Goal: Browse casually: Explore the website without a specific task or goal

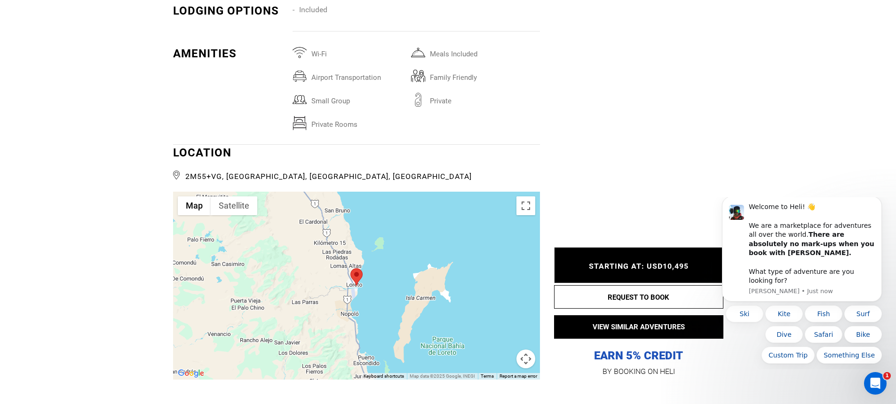
scroll to position [1520, 0]
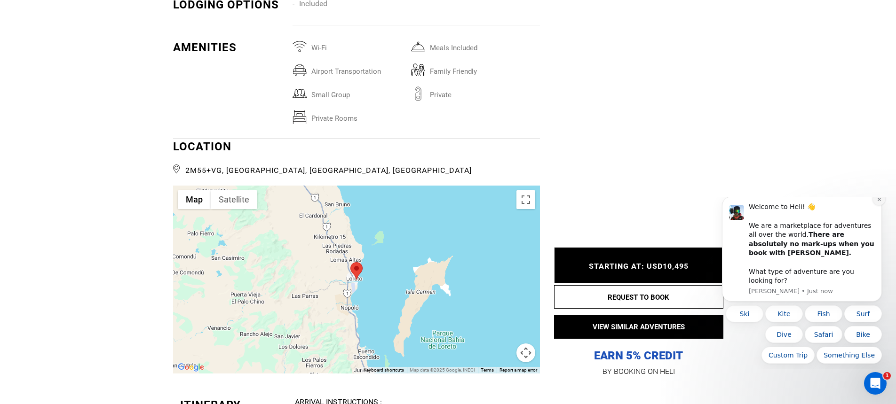
click at [875, 206] on button "Dismiss notification" at bounding box center [879, 199] width 12 height 12
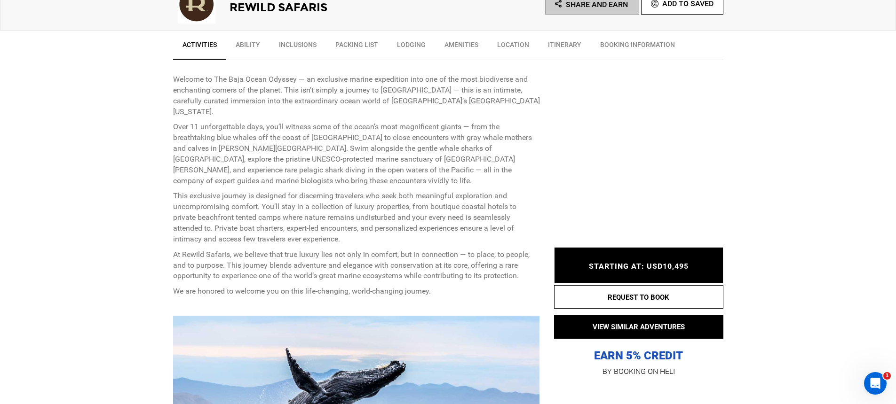
scroll to position [454, 0]
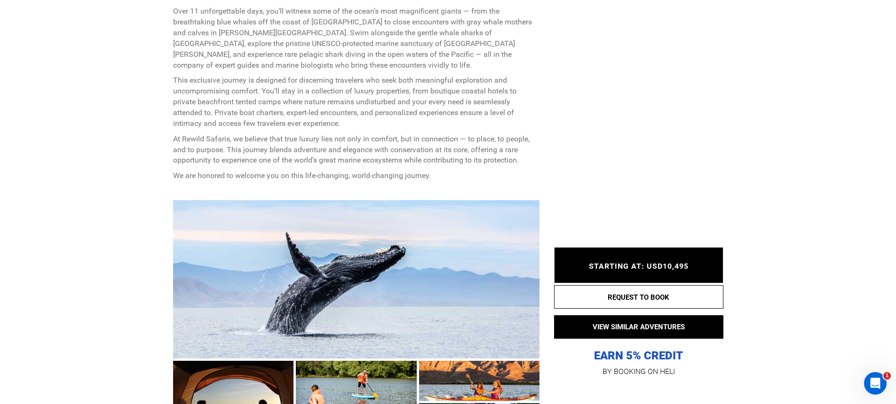
click at [291, 214] on div at bounding box center [356, 279] width 367 height 158
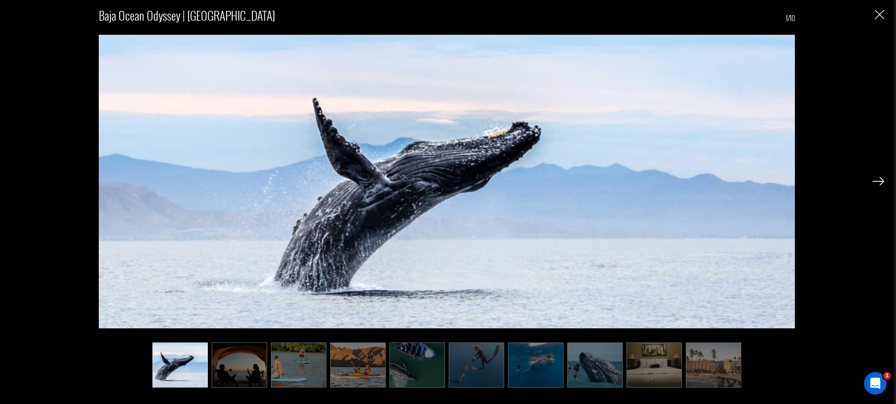
click at [879, 183] on img at bounding box center [878, 181] width 12 height 8
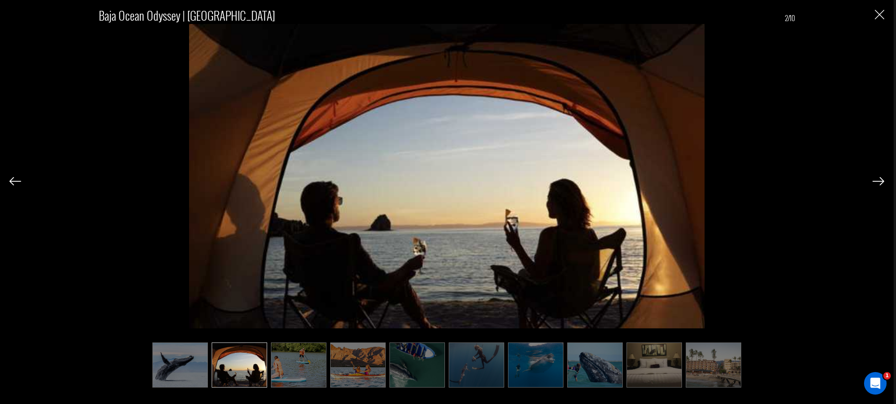
click at [876, 180] on img at bounding box center [878, 181] width 12 height 8
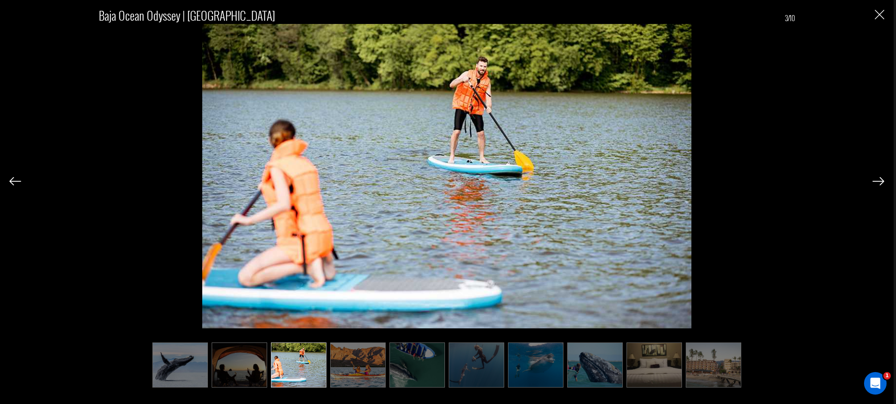
click at [17, 178] on img at bounding box center [15, 181] width 12 height 8
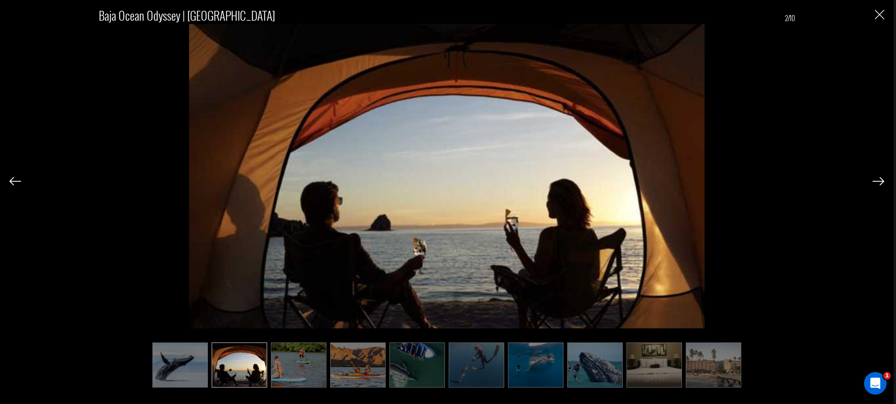
click at [880, 181] on img at bounding box center [878, 181] width 12 height 8
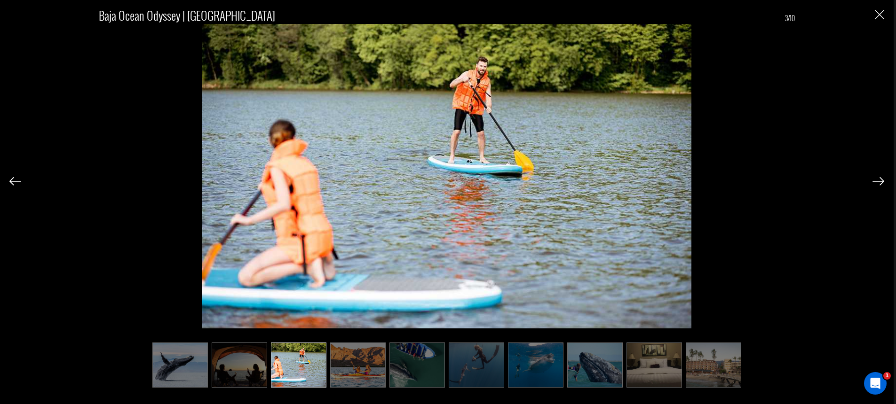
click at [880, 181] on img at bounding box center [878, 181] width 12 height 8
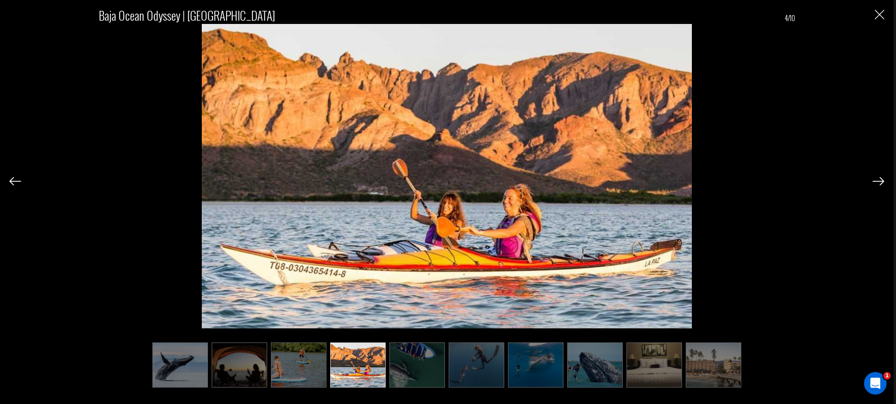
click at [880, 181] on img at bounding box center [878, 181] width 12 height 8
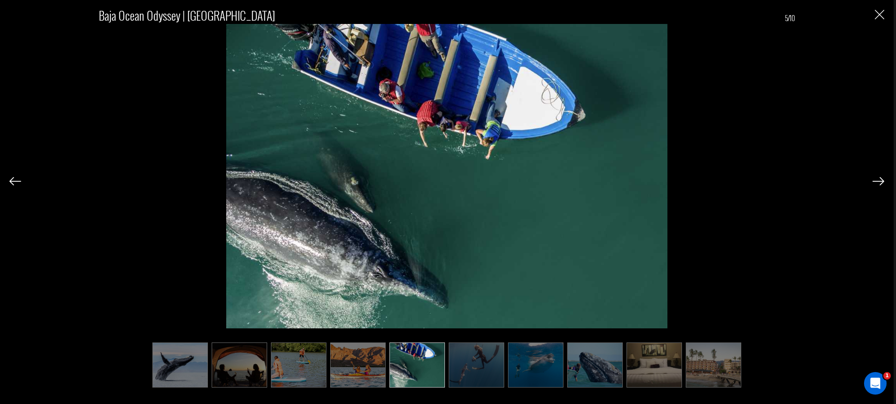
click at [880, 181] on img at bounding box center [878, 181] width 12 height 8
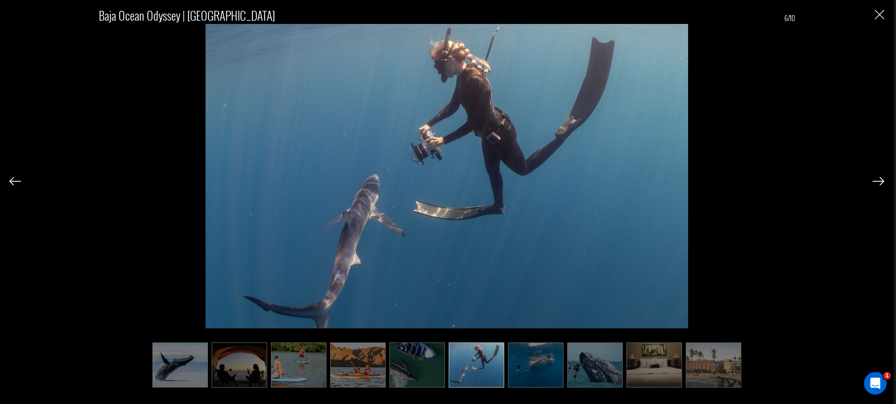
click at [880, 181] on img at bounding box center [878, 181] width 12 height 8
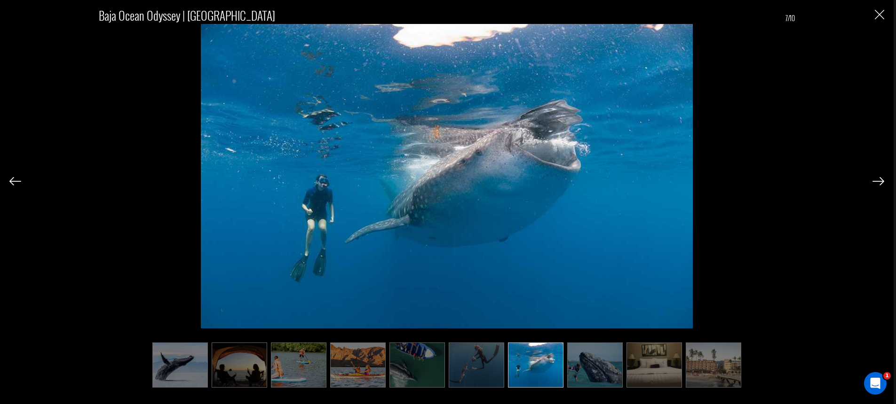
click at [880, 181] on img at bounding box center [878, 181] width 12 height 8
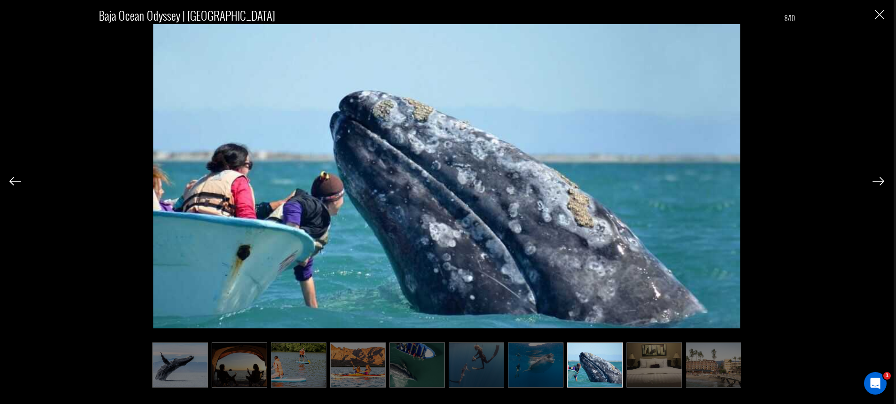
click at [880, 181] on img at bounding box center [878, 181] width 12 height 8
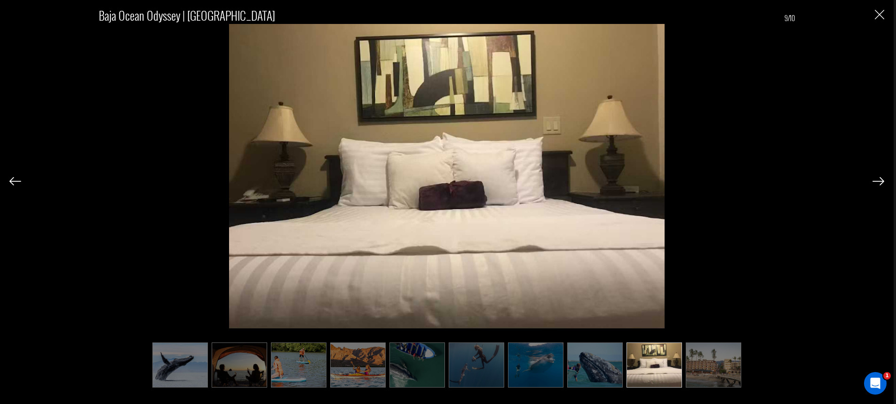
click at [880, 181] on img at bounding box center [878, 181] width 12 height 8
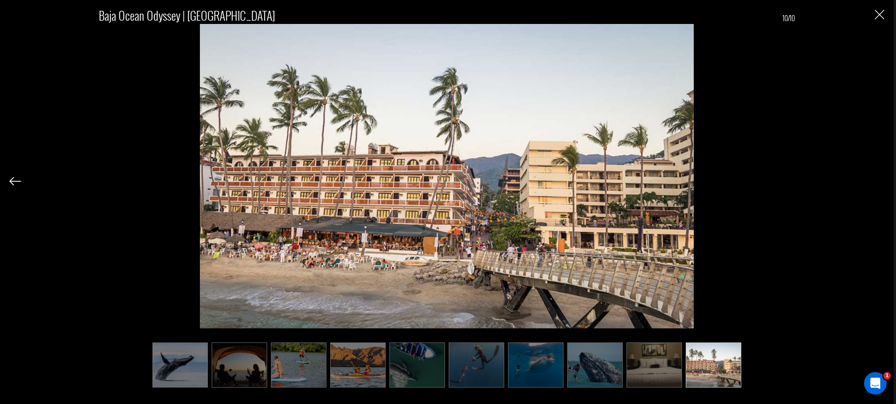
click at [880, 181] on div "Baja Ocean Odyssey | [GEOGRAPHIC_DATA] 10/10" at bounding box center [446, 192] width 875 height 384
click at [192, 358] on img at bounding box center [179, 366] width 55 height 46
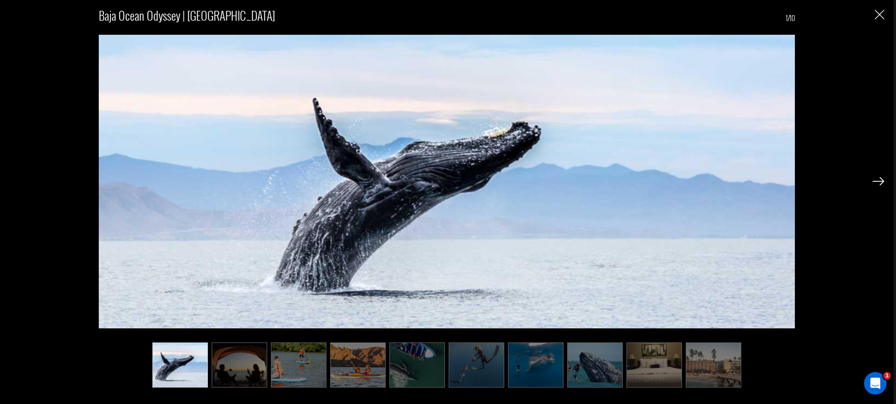
click at [192, 357] on img at bounding box center [179, 366] width 55 height 46
click at [882, 9] on button "Close" at bounding box center [879, 14] width 9 height 10
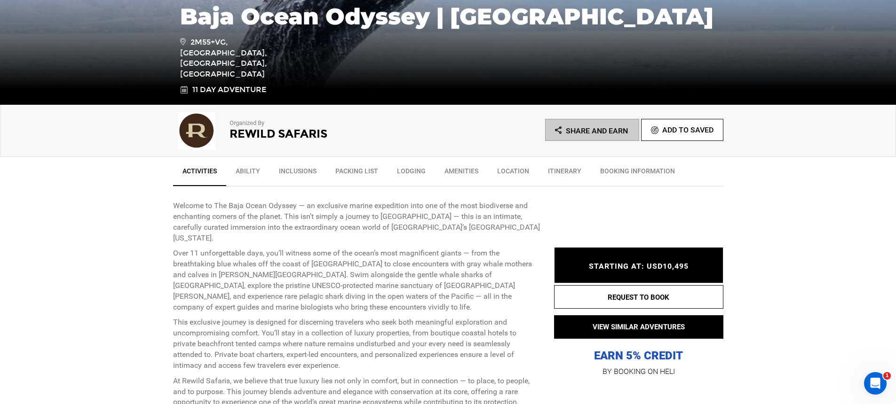
scroll to position [356, 0]
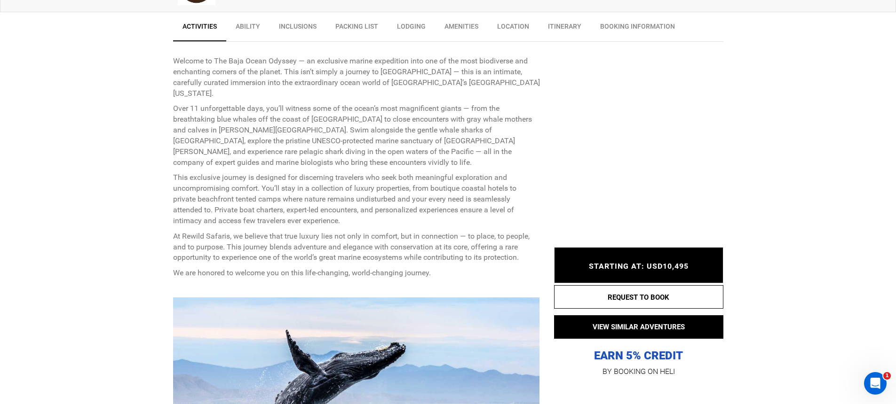
click at [336, 310] on div at bounding box center [356, 377] width 367 height 158
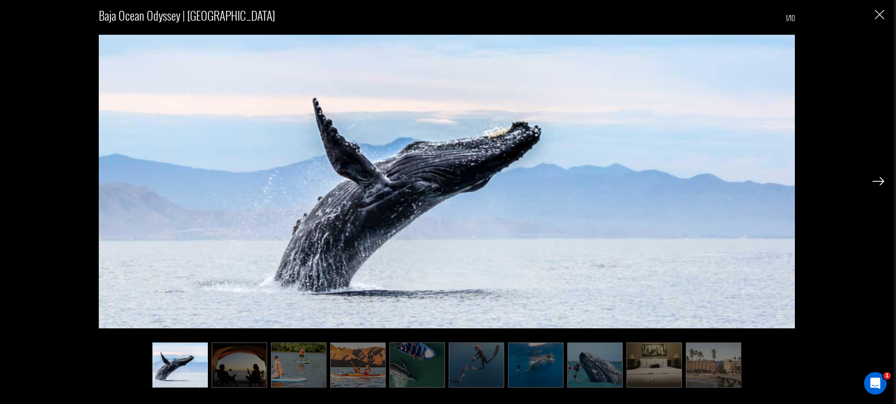
click at [243, 365] on img at bounding box center [239, 366] width 55 height 46
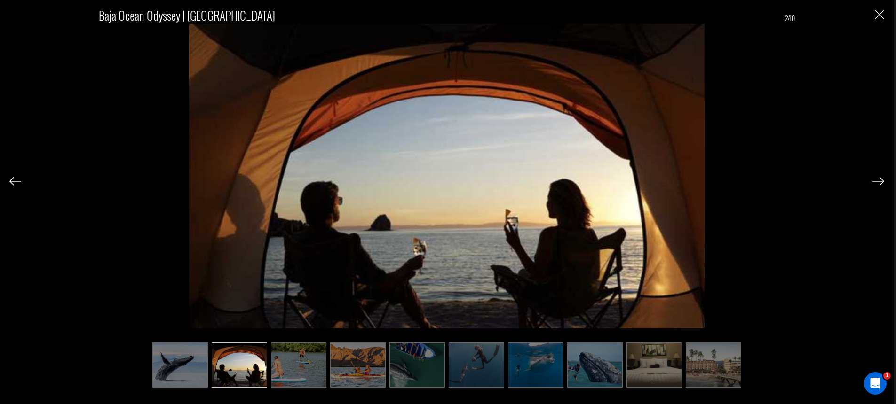
click at [880, 9] on button "Close" at bounding box center [879, 14] width 9 height 10
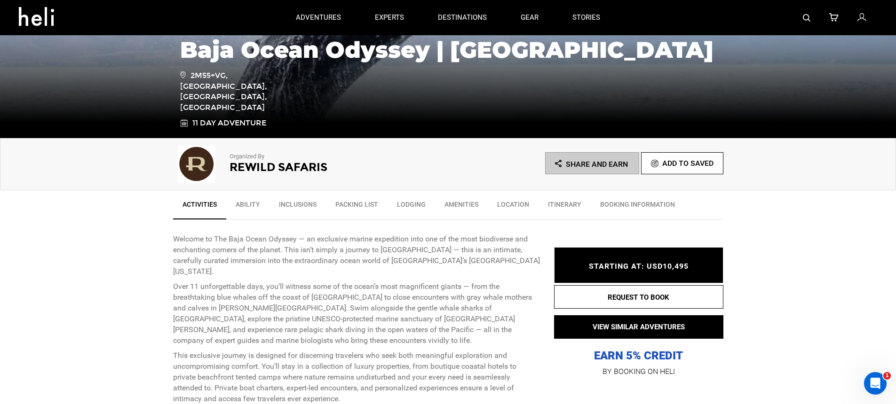
scroll to position [0, 0]
